Goal: Task Accomplishment & Management: Complete application form

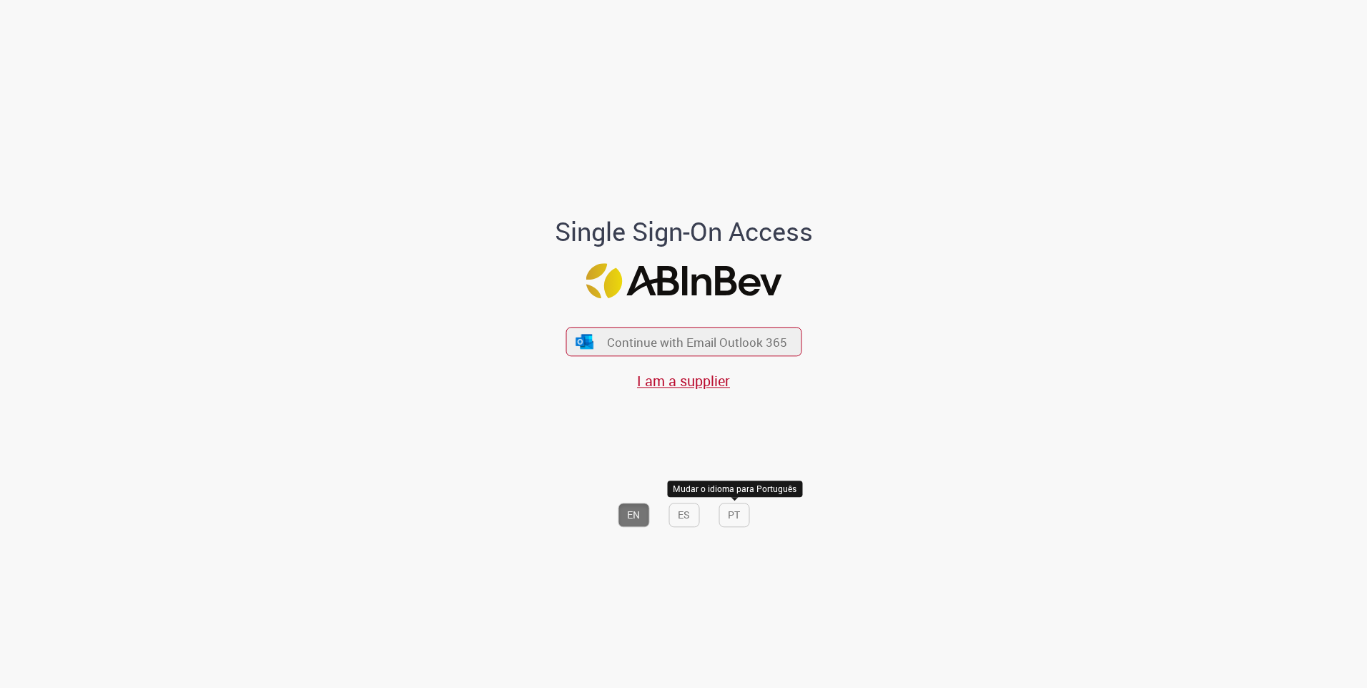
click at [717, 531] on div "EN ES PT Mudar o idioma para Português" at bounding box center [684, 463] width 397 height 143
click at [719, 527] on div "EN ES PT" at bounding box center [684, 463] width 397 height 143
click at [722, 514] on button "PT" at bounding box center [734, 515] width 31 height 24
click at [674, 359] on div "Continuar com Email Outlook 365 Sou fornecedor" at bounding box center [684, 351] width 236 height 79
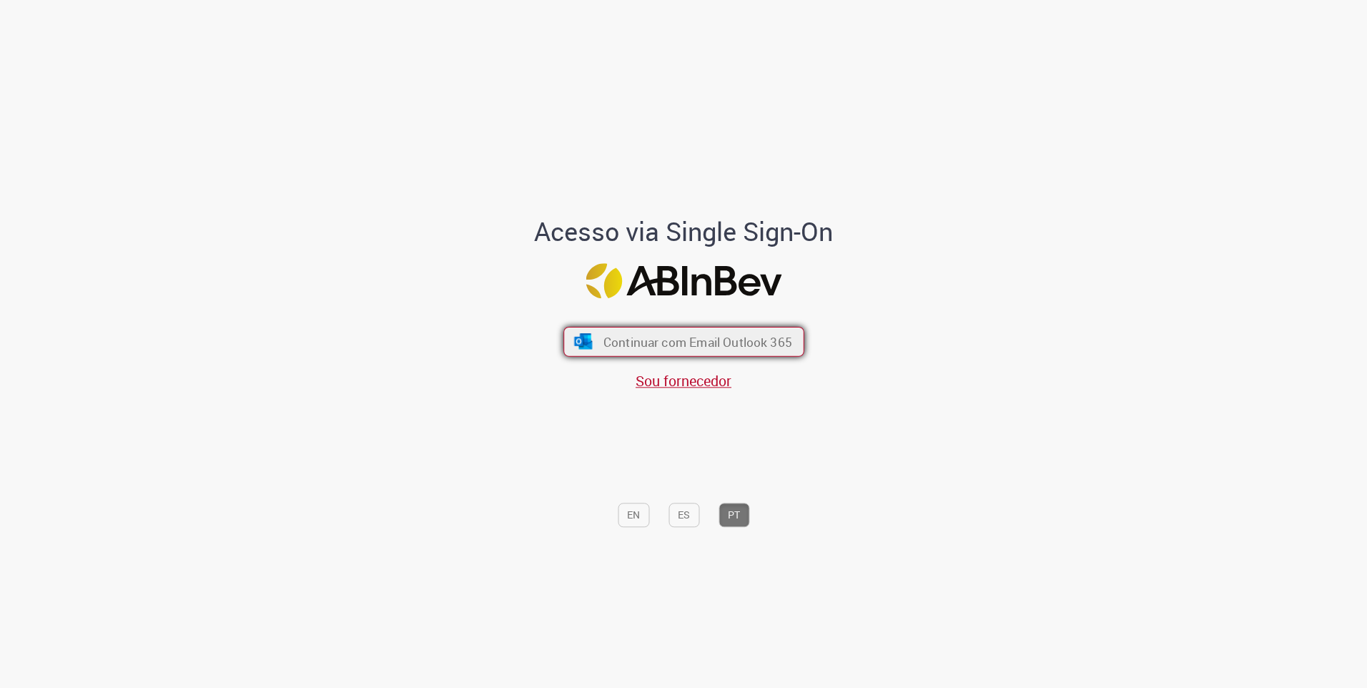
click at [676, 347] on span "Continuar com Email Outlook 365" at bounding box center [697, 341] width 189 height 16
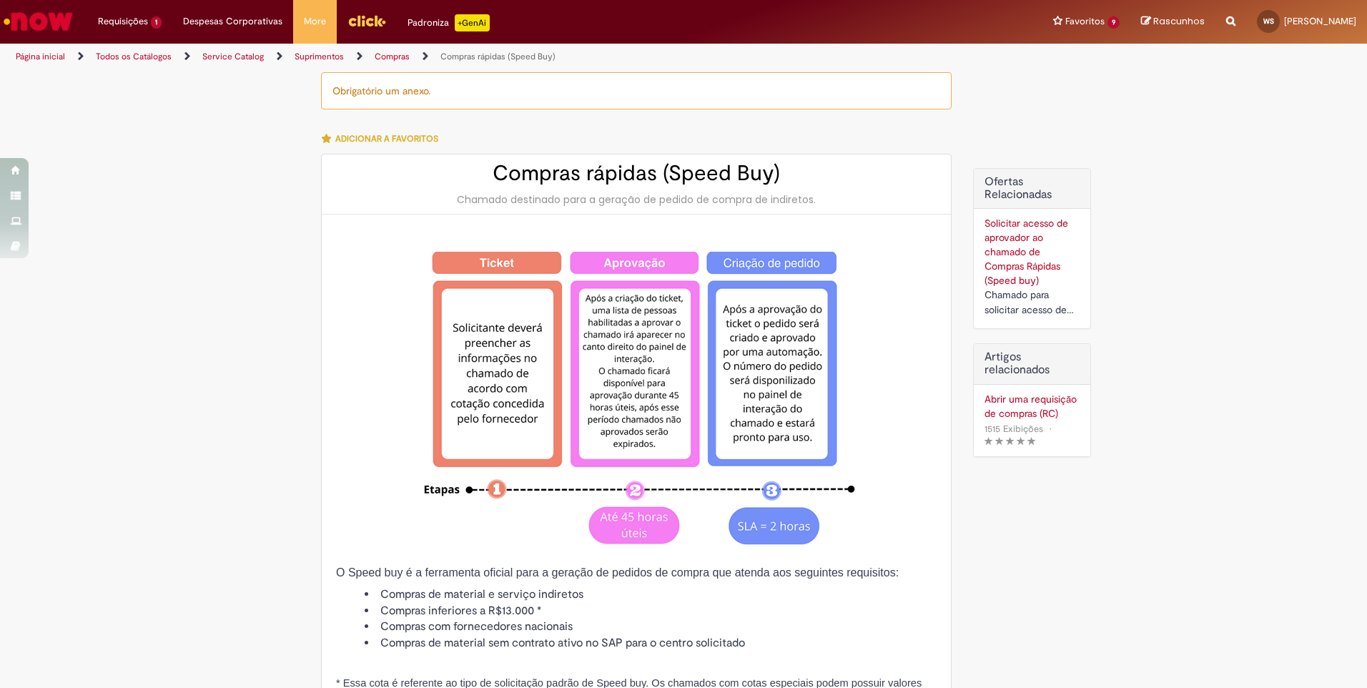
type input "********"
type input "**********"
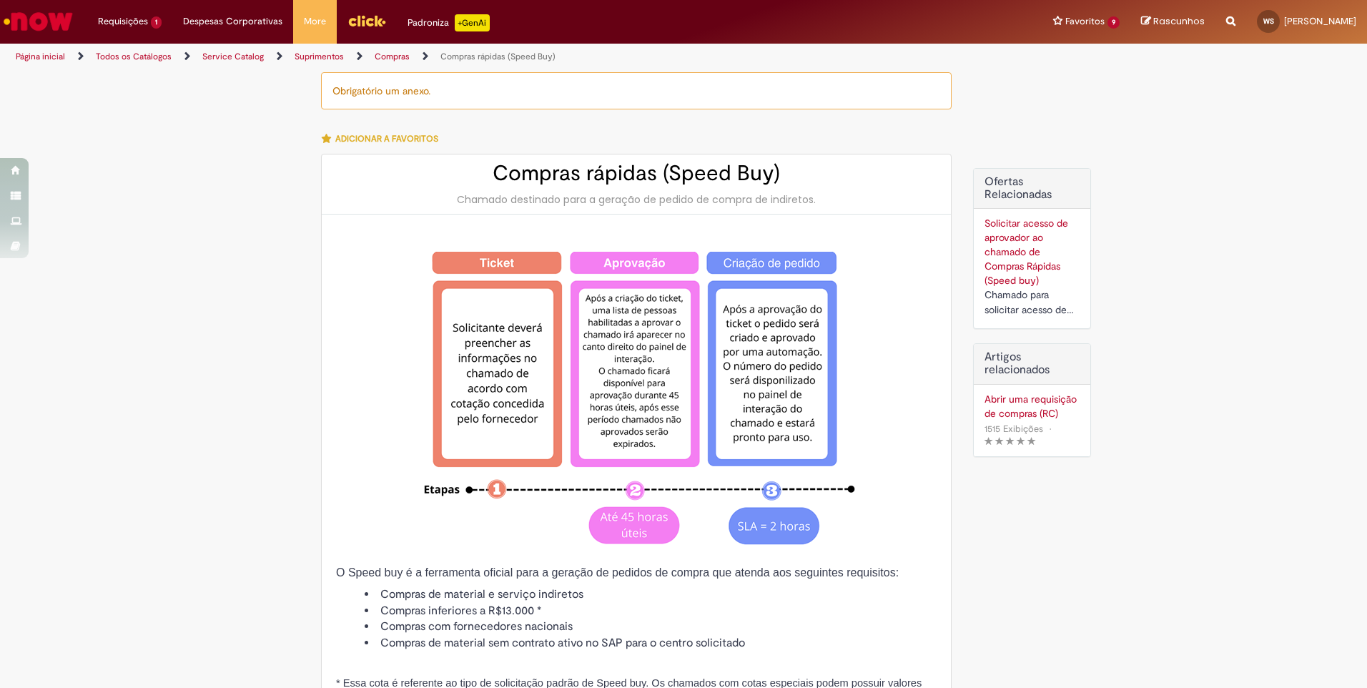
type input "****"
type input "**********"
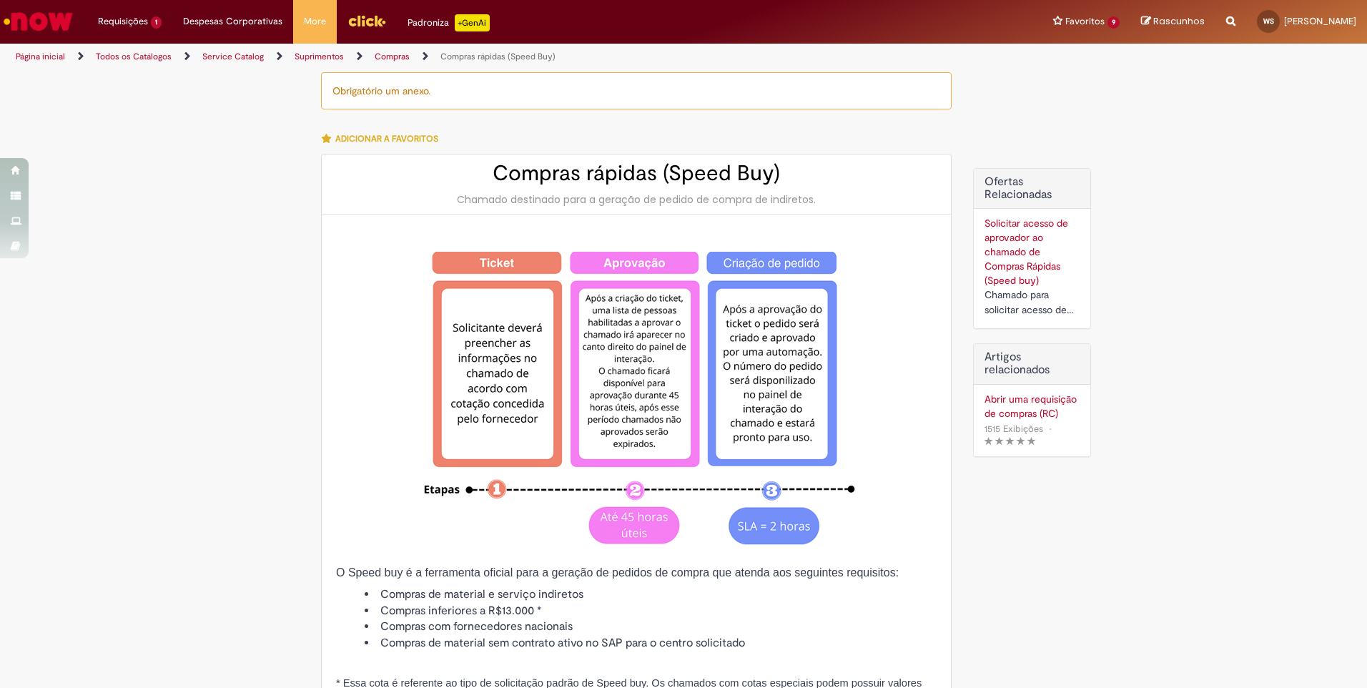
type input "**********"
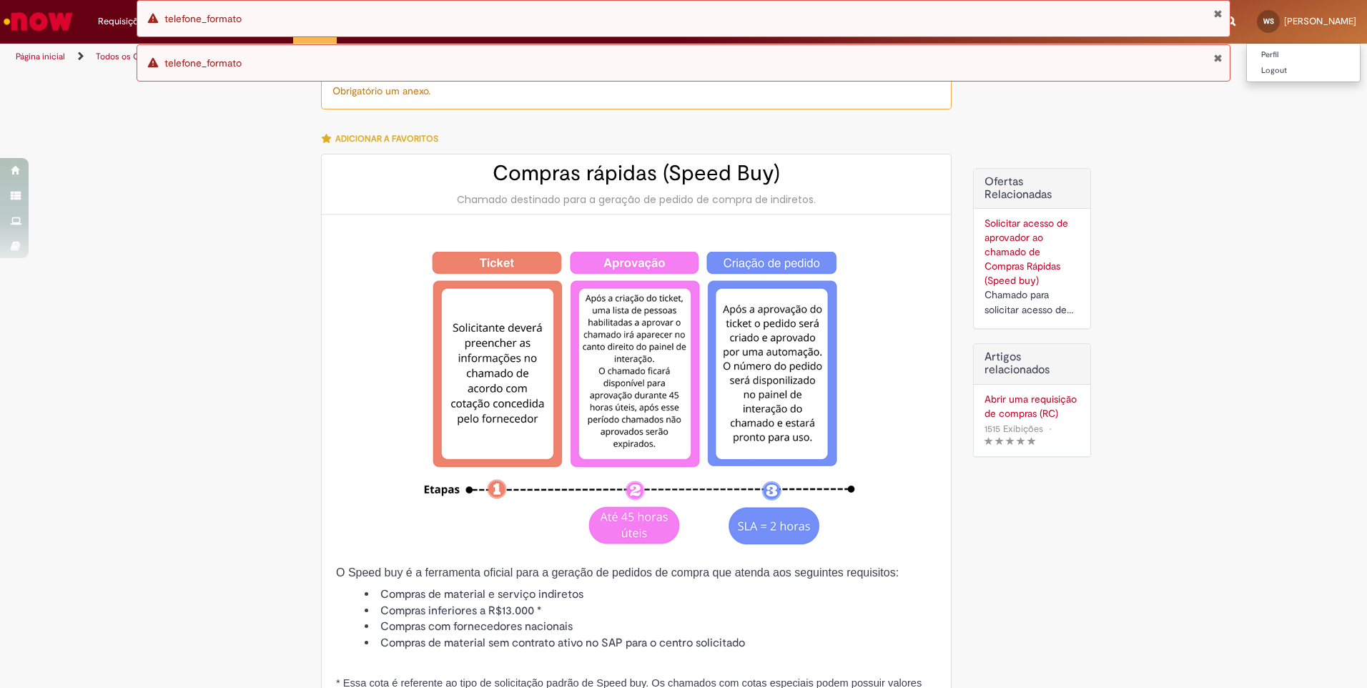
click at [1284, 23] on span "Wallyson De Paiva Sousa" at bounding box center [1320, 21] width 72 height 12
click at [1213, 16] on button "Fechar Notificação" at bounding box center [1217, 13] width 9 height 11
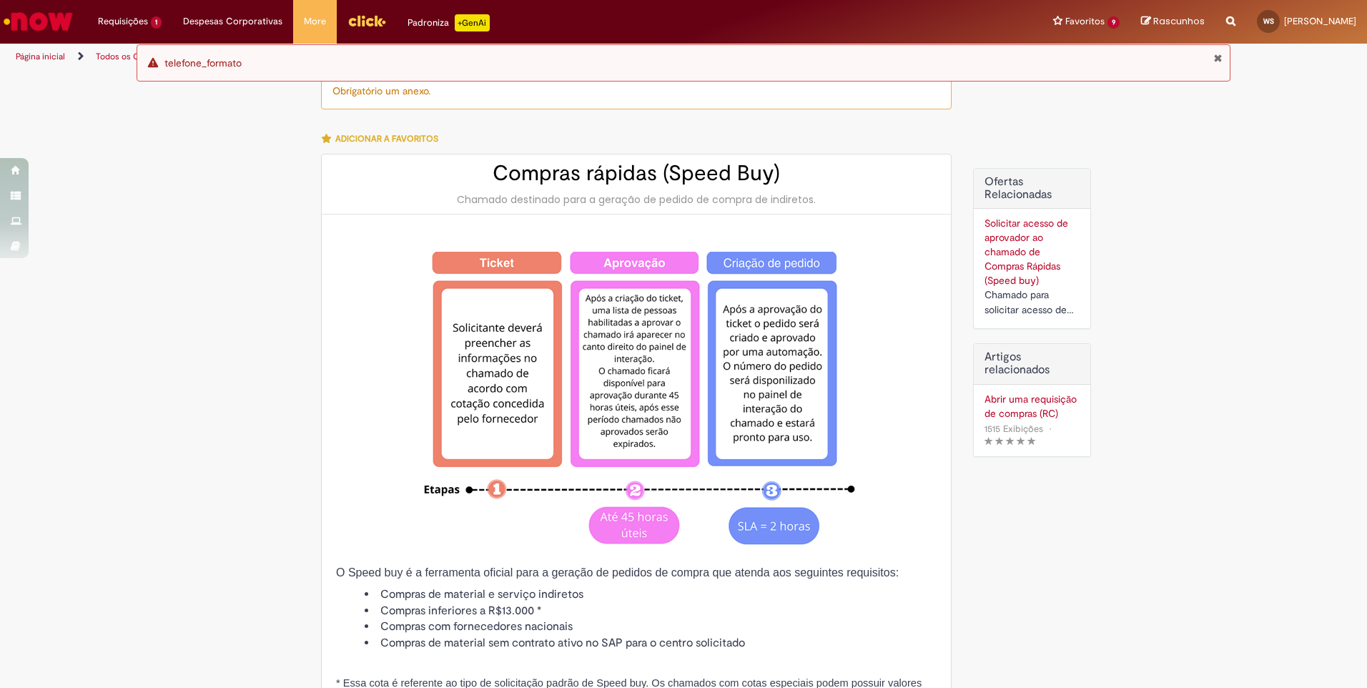
click at [1221, 64] on div "Erro telefone_formato" at bounding box center [684, 62] width 1094 height 37
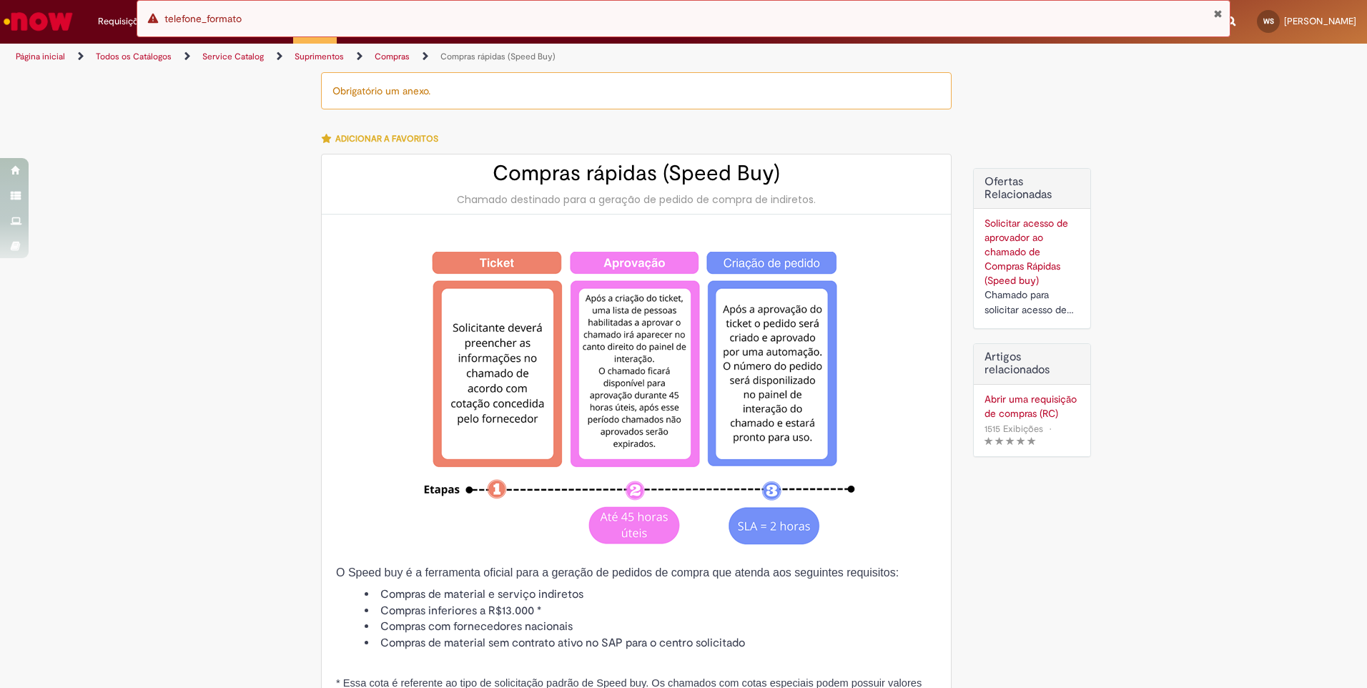
click at [1223, 13] on div "Erro telefone_formato" at bounding box center [684, 18] width 1094 height 37
click at [1215, 14] on button "Fechar Notificação" at bounding box center [1217, 13] width 9 height 11
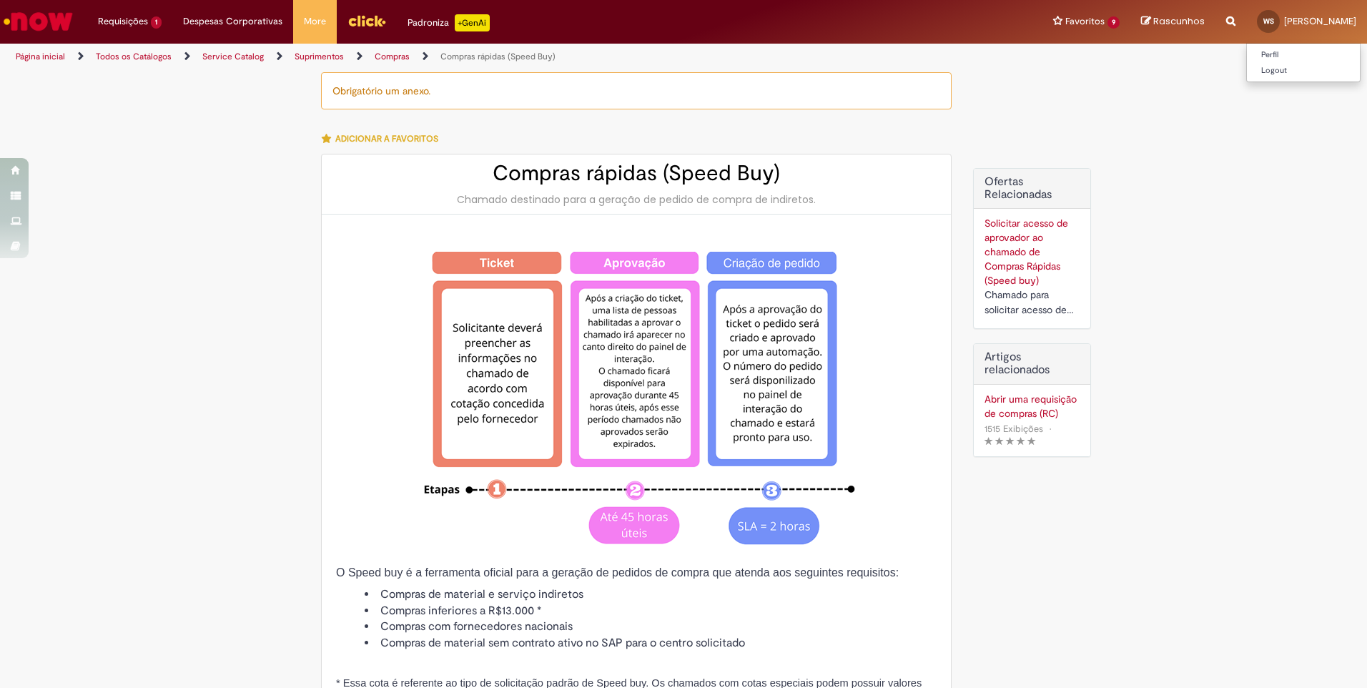
click at [1284, 17] on span "Wallyson De Paiva Sousa" at bounding box center [1320, 21] width 72 height 12
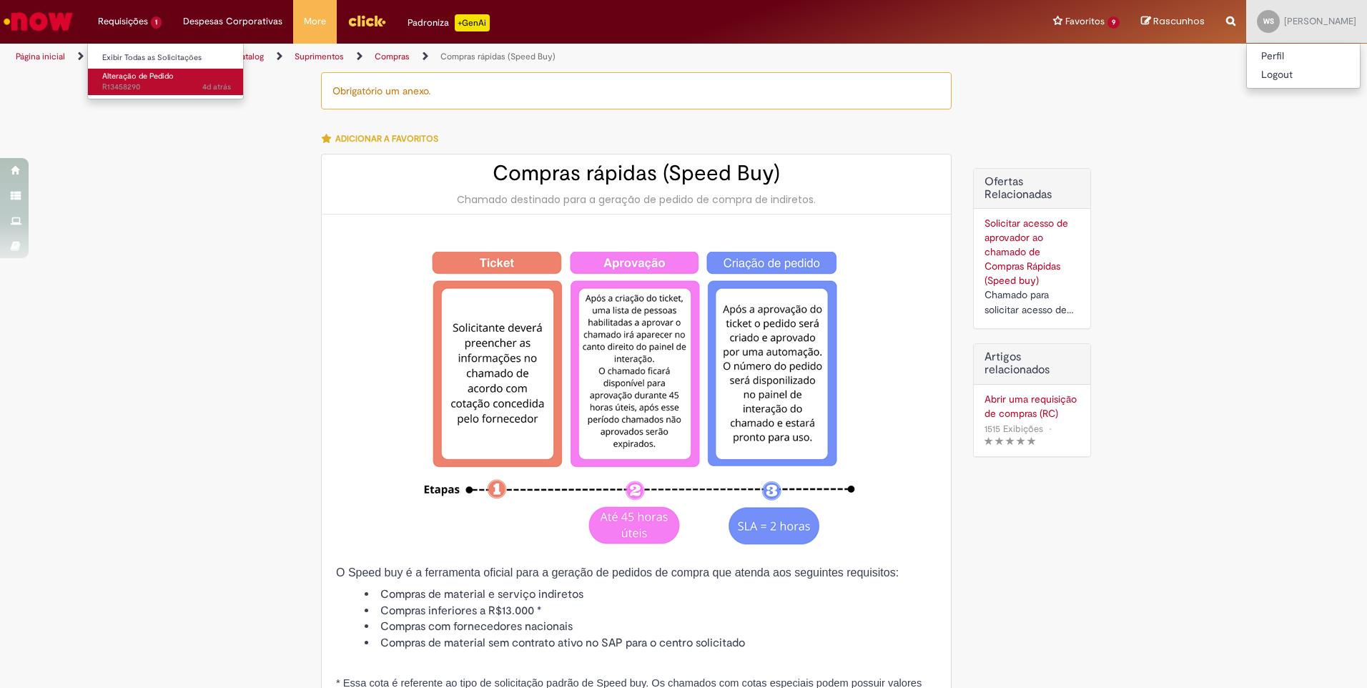
click at [115, 76] on span "Alteração de Pedido" at bounding box center [138, 76] width 72 height 11
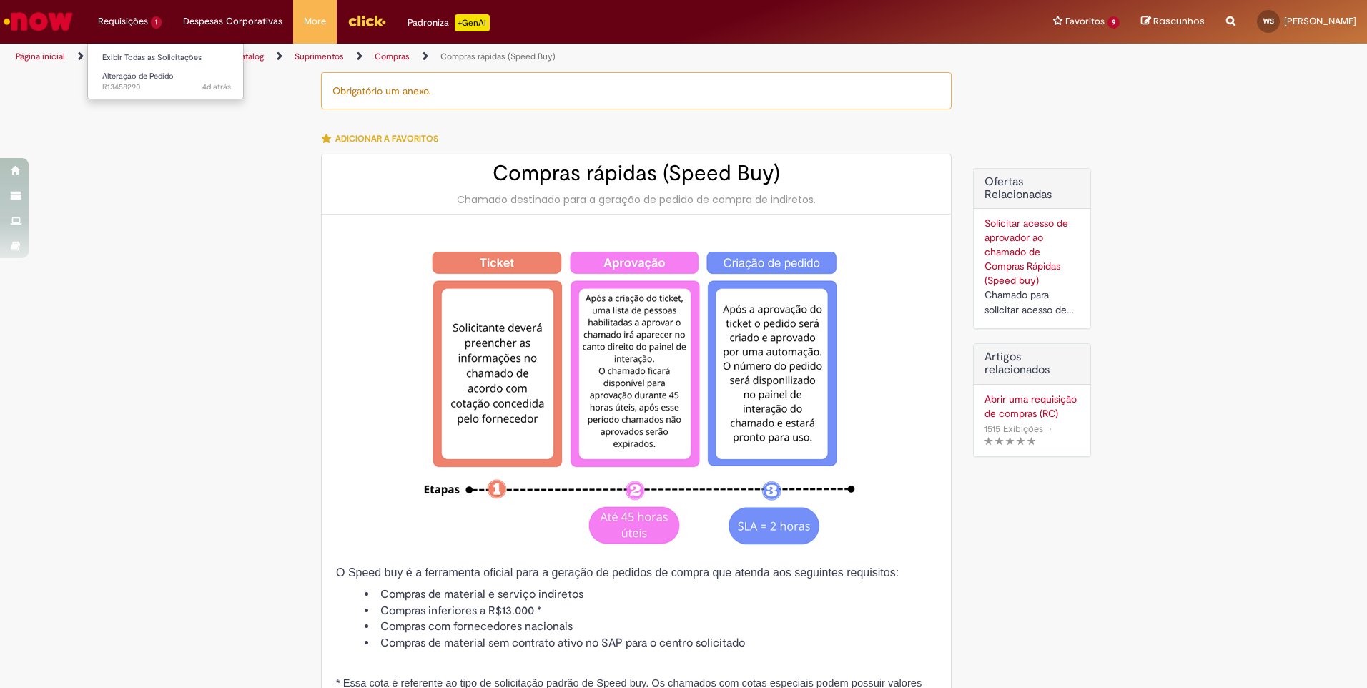
click at [135, 21] on li "Requisições 1 Exibir Todas as Solicitações Alteração de Pedido 4d atrás 4 dias …" at bounding box center [129, 21] width 85 height 43
click at [131, 77] on span "Alteração de Pedido" at bounding box center [138, 76] width 72 height 11
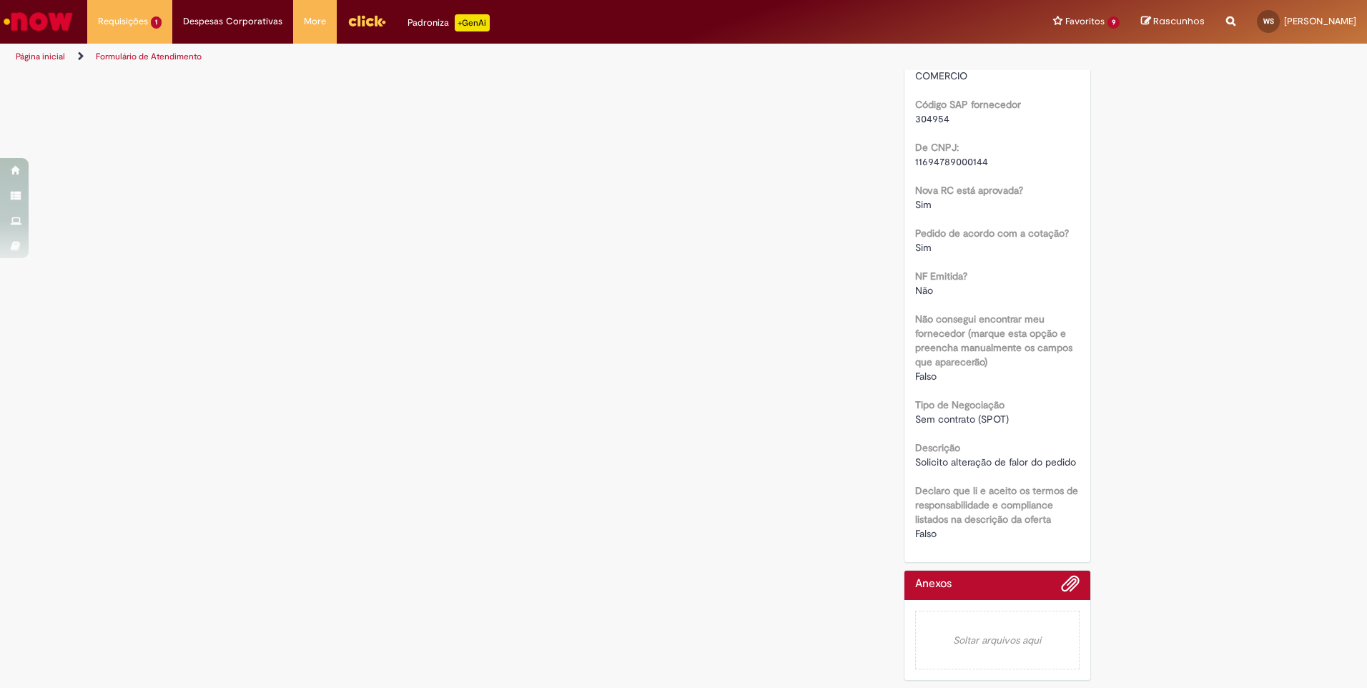
scroll to position [512, 0]
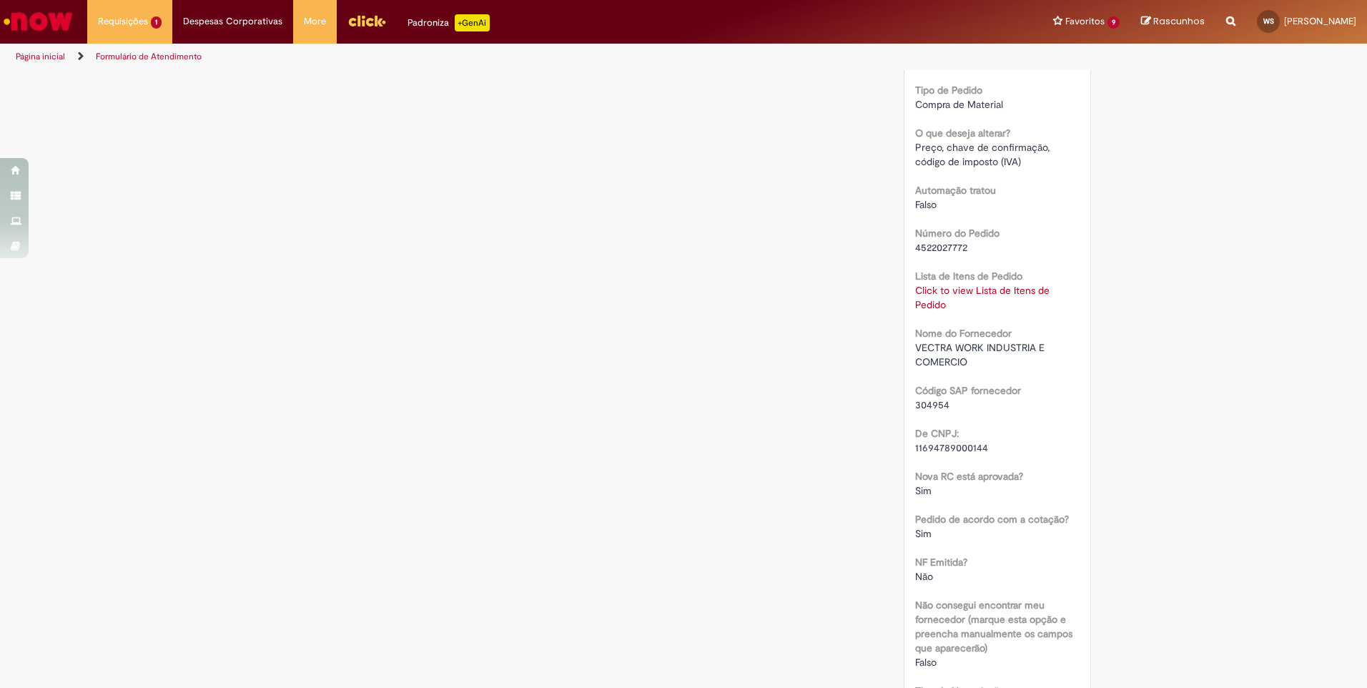
click at [934, 290] on link "Click to view Lista de Itens de Pedido" at bounding box center [982, 297] width 134 height 27
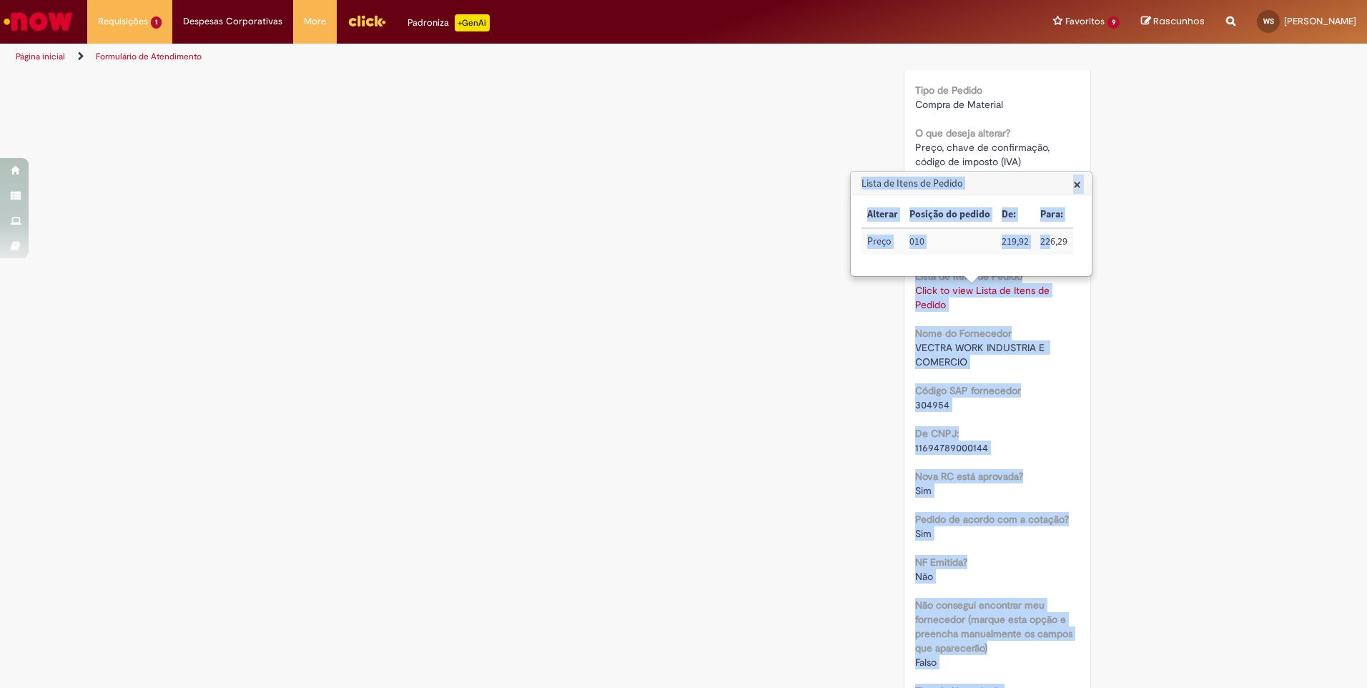
drag, startPoint x: 1049, startPoint y: 242, endPoint x: 1123, endPoint y: 242, distance: 73.7
click at [1123, 242] on body "Pular para o conteúdo da página Requisições 1 Exibir Todas as Solicitações Alte…" at bounding box center [683, 344] width 1367 height 688
drag, startPoint x: 1123, startPoint y: 242, endPoint x: 1035, endPoint y: 242, distance: 87.2
click at [1035, 242] on td "226,29" at bounding box center [1054, 241] width 39 height 26
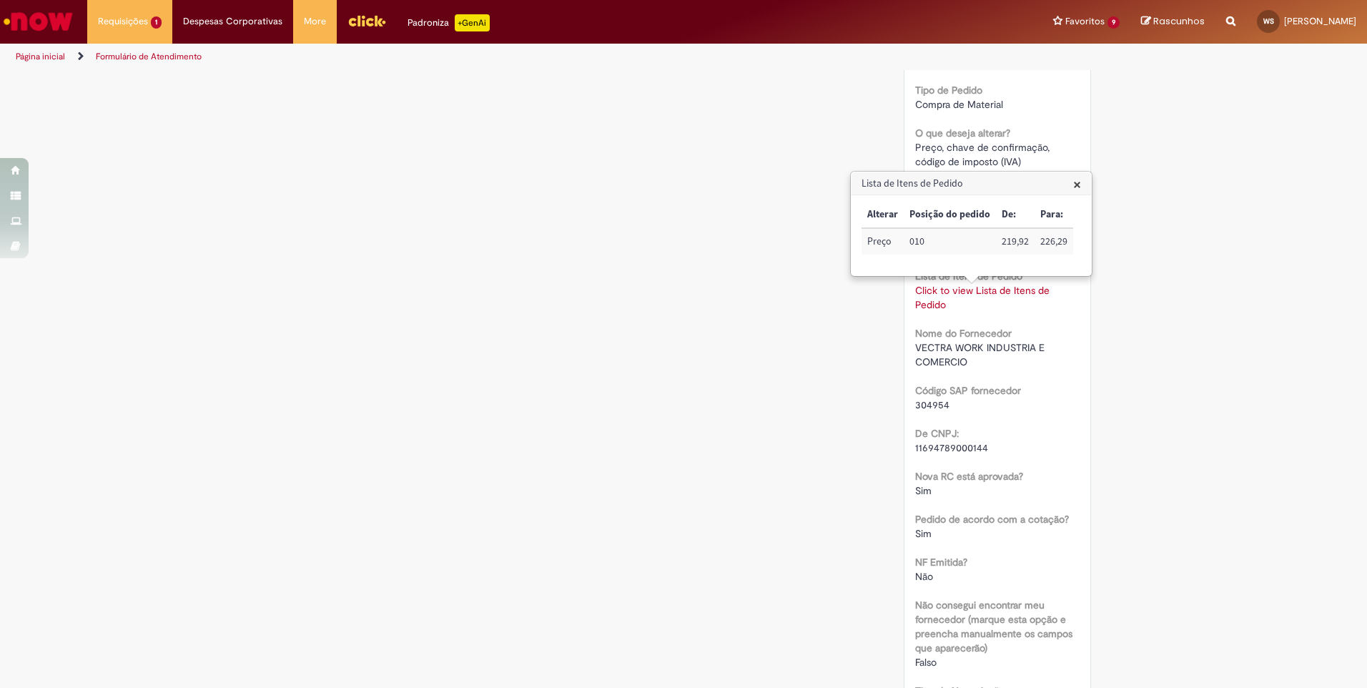
click at [970, 246] on td "010" at bounding box center [950, 241] width 92 height 26
click at [879, 243] on td "Preço" at bounding box center [883, 241] width 42 height 26
click at [1012, 242] on td "219,92" at bounding box center [1015, 241] width 39 height 26
click at [1038, 239] on td "226,29" at bounding box center [1054, 241] width 39 height 26
click at [1080, 185] on div "Lista de Itens de Pedido × Alterar Posição do pedido De: Para: Preço 010 219,92…" at bounding box center [972, 223] width 240 height 103
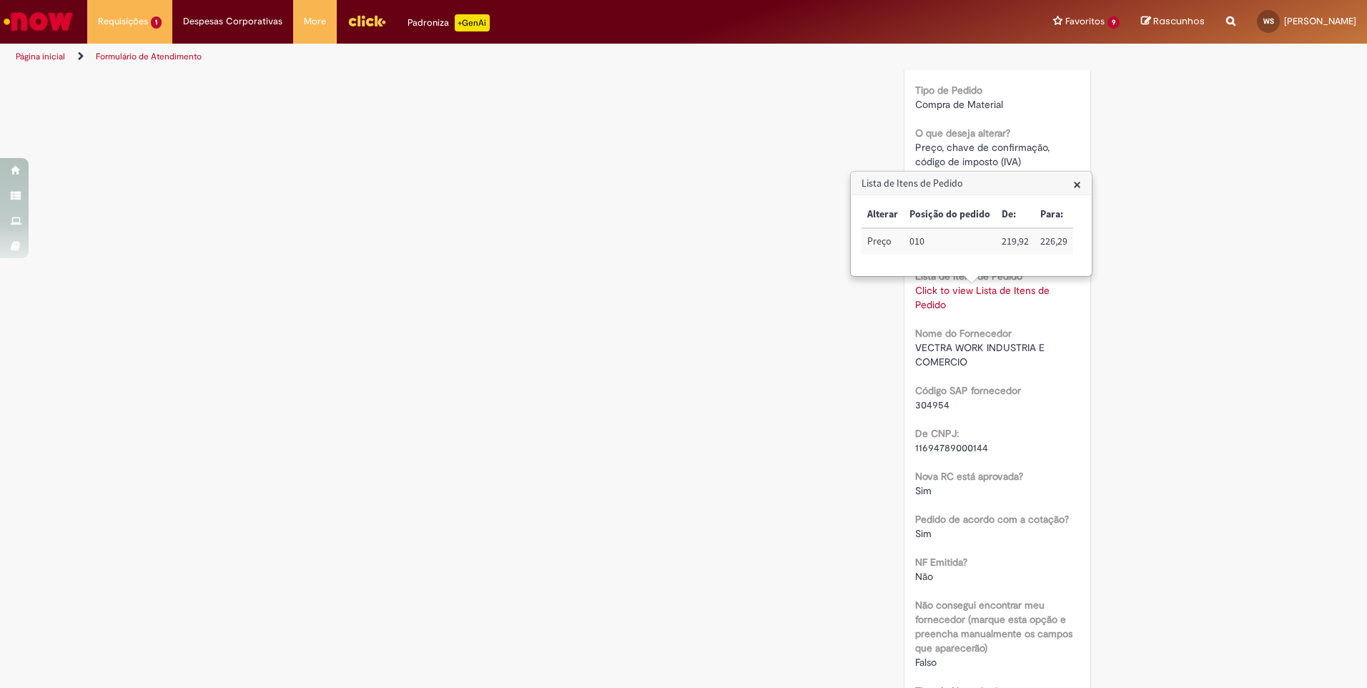
click at [1076, 184] on span "×" at bounding box center [1077, 183] width 8 height 19
click at [1279, 320] on div "Verificar Código de Barras Aguardando Aprovação Aguardando atendimento Solicita…" at bounding box center [683, 267] width 1367 height 1414
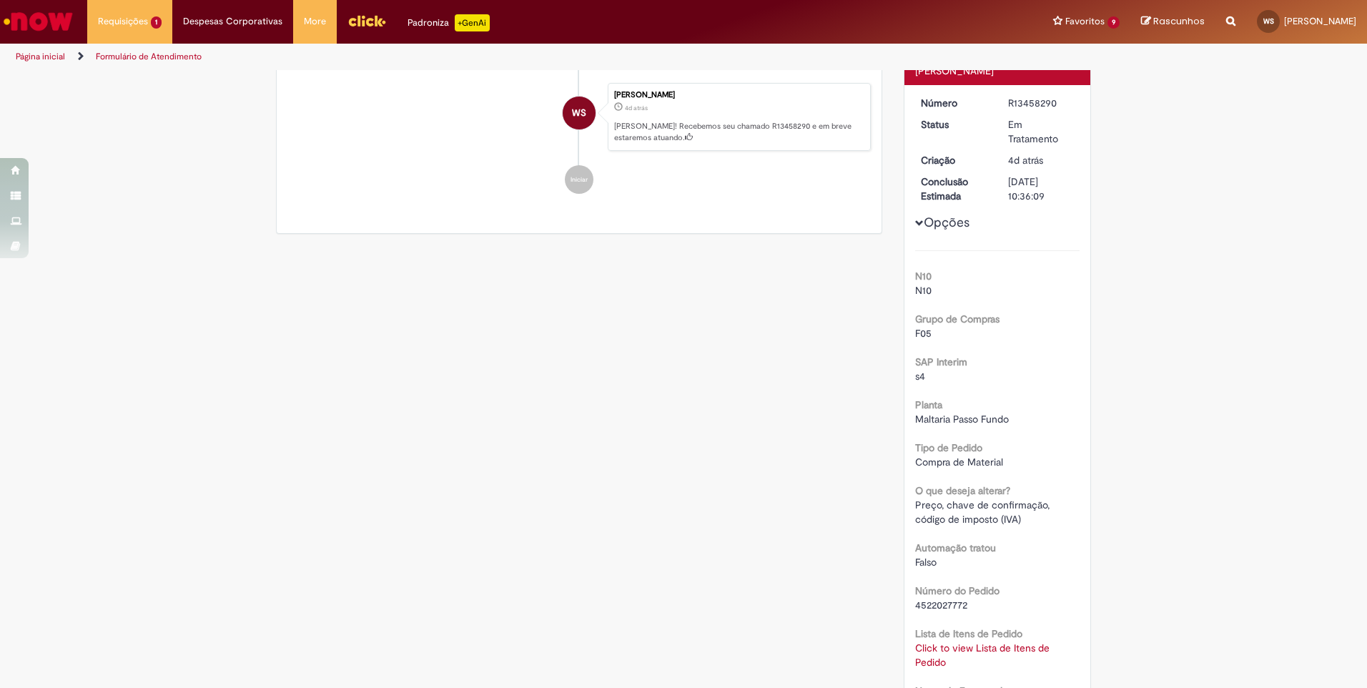
scroll to position [0, 0]
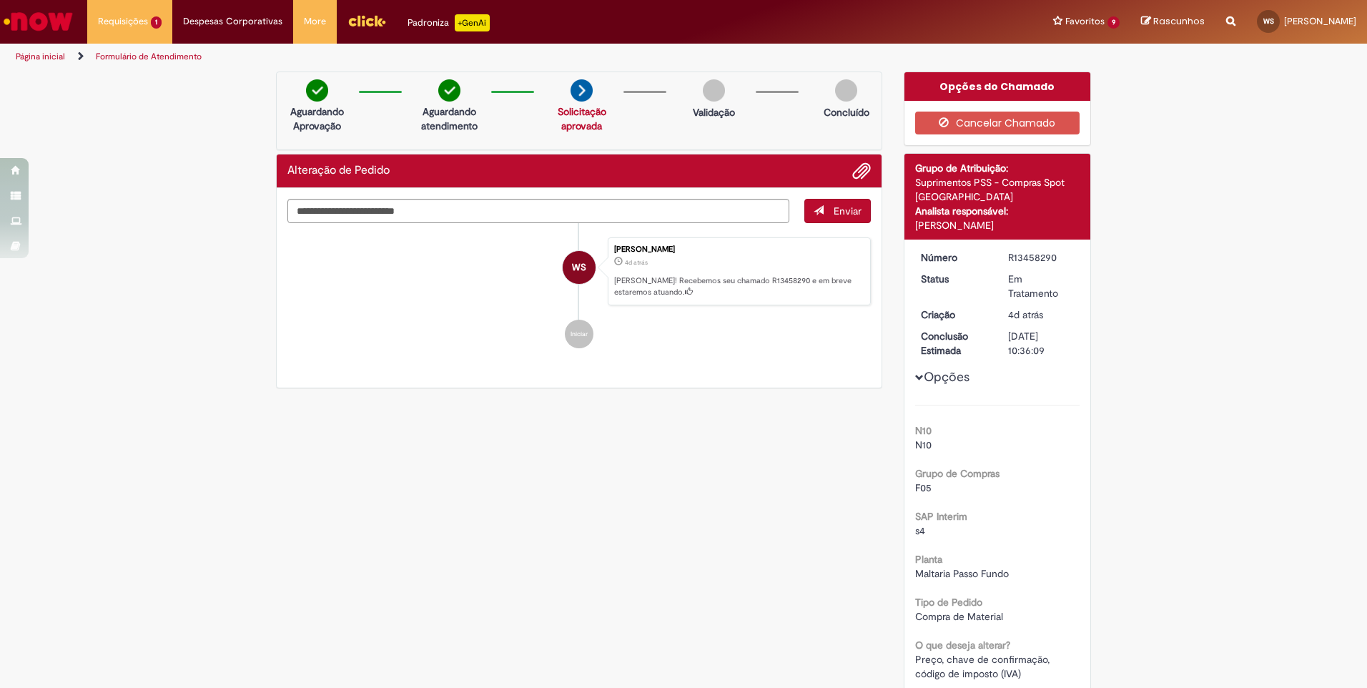
click at [578, 126] on link "Solicitação aprovada" at bounding box center [582, 118] width 49 height 27
